Goal: Task Accomplishment & Management: Use online tool/utility

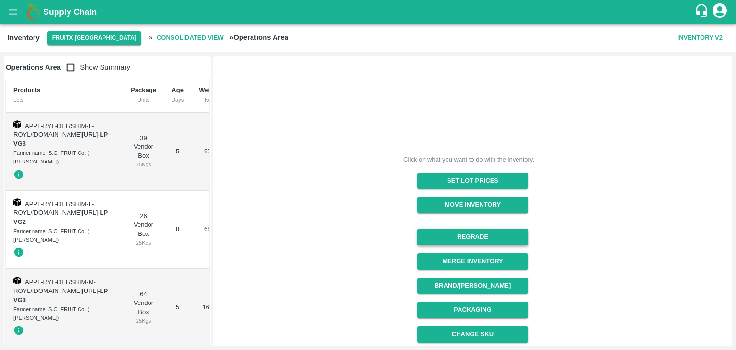
click at [463, 234] on button "Regrade" at bounding box center [472, 237] width 111 height 17
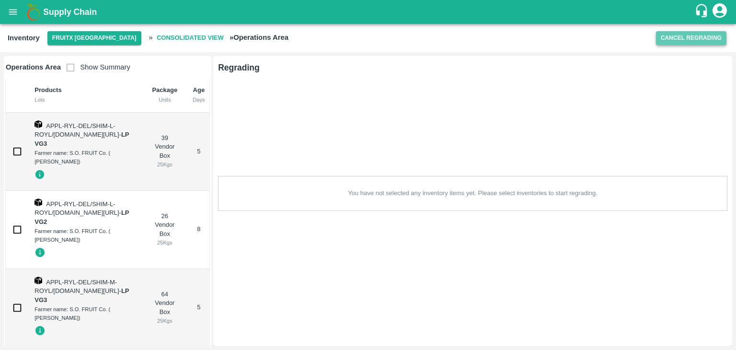
click at [673, 34] on button "Cancel Regrading" at bounding box center [691, 38] width 70 height 14
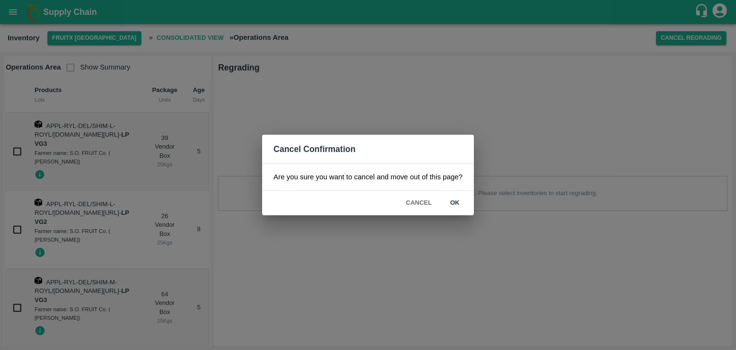
click at [552, 165] on div "Cancel Confirmation Are you sure you want to cancel and move out of this page? …" at bounding box center [368, 175] width 736 height 350
click at [280, 58] on div "Cancel Confirmation Are you sure you want to cancel and move out of this page? …" at bounding box center [368, 175] width 736 height 350
click at [413, 199] on button "Cancel" at bounding box center [419, 203] width 34 height 17
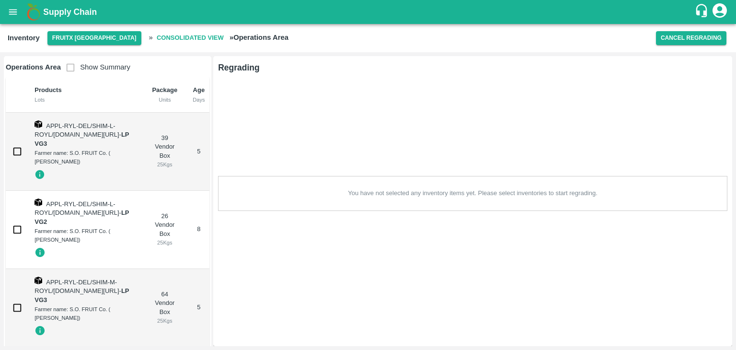
click at [247, 71] on h6 "Regrading" at bounding box center [239, 67] width 42 height 13
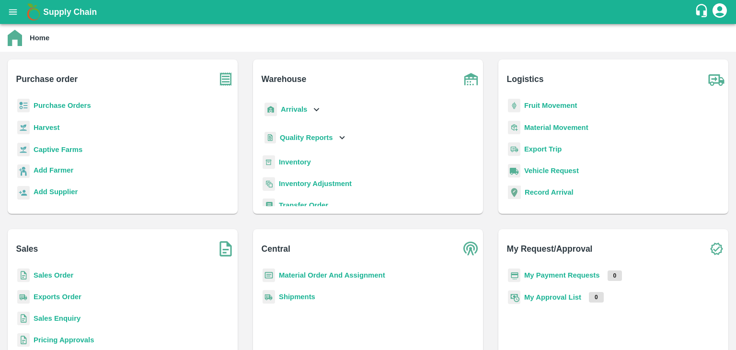
click at [289, 162] on b "Inventory" at bounding box center [295, 162] width 32 height 8
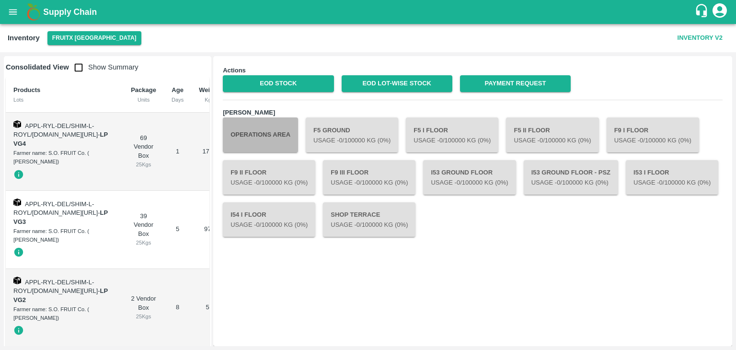
click at [280, 128] on button "Operations Area" at bounding box center [260, 134] width 75 height 35
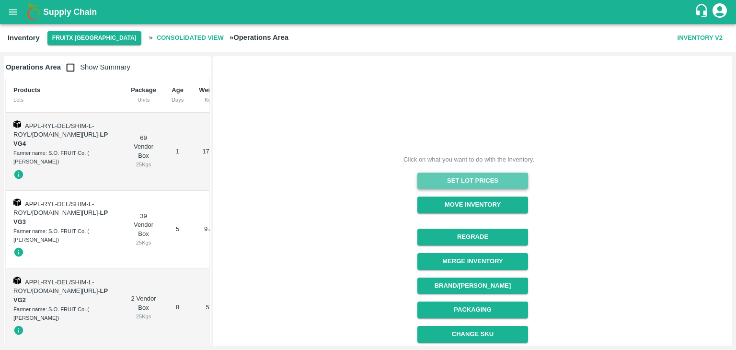
click at [468, 180] on button "Set Lot Prices" at bounding box center [472, 181] width 111 height 17
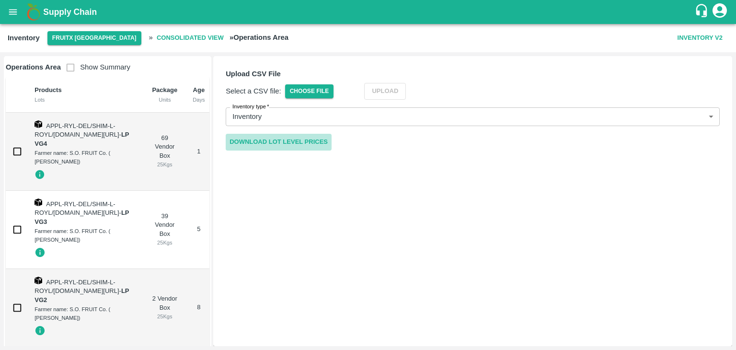
click at [307, 140] on link "Download Lot Level Prices" at bounding box center [279, 142] width 106 height 17
click at [328, 90] on span "Choose File" at bounding box center [309, 91] width 49 height 14
click at [0, 0] on input "Choose File" at bounding box center [0, 0] width 0 height 0
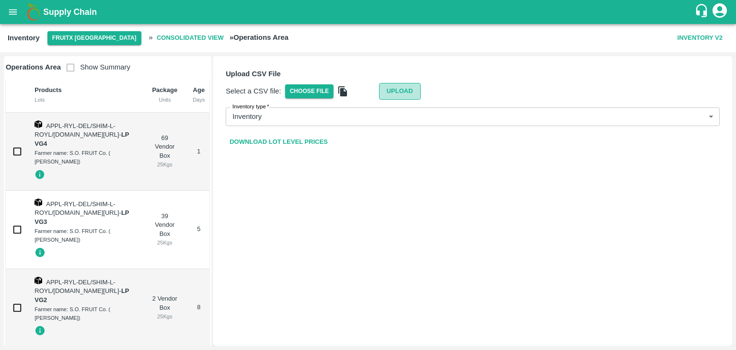
click at [405, 89] on button "Upload" at bounding box center [400, 91] width 42 height 17
click at [393, 96] on button "Upload" at bounding box center [400, 91] width 42 height 17
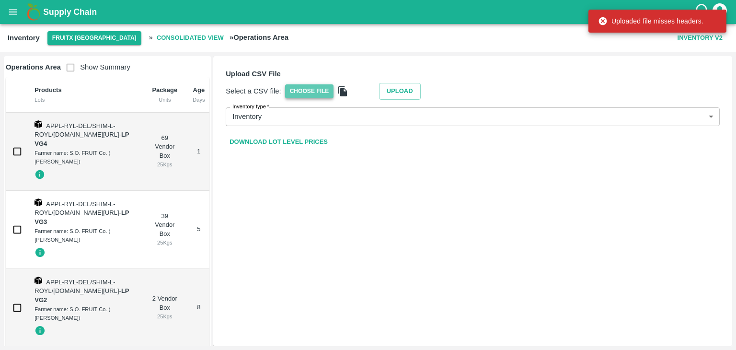
click at [321, 90] on span "Choose File" at bounding box center [309, 91] width 49 height 14
click at [0, 0] on input "Choose File" at bounding box center [0, 0] width 0 height 0
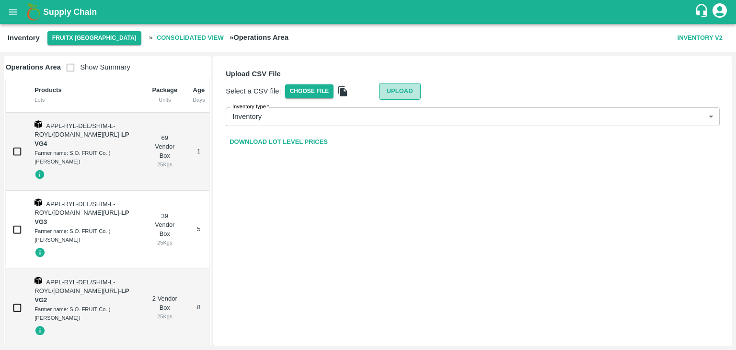
click at [388, 91] on button "Upload" at bounding box center [400, 91] width 42 height 17
